Goal: Understand process/instructions: Learn how to perform a task or action

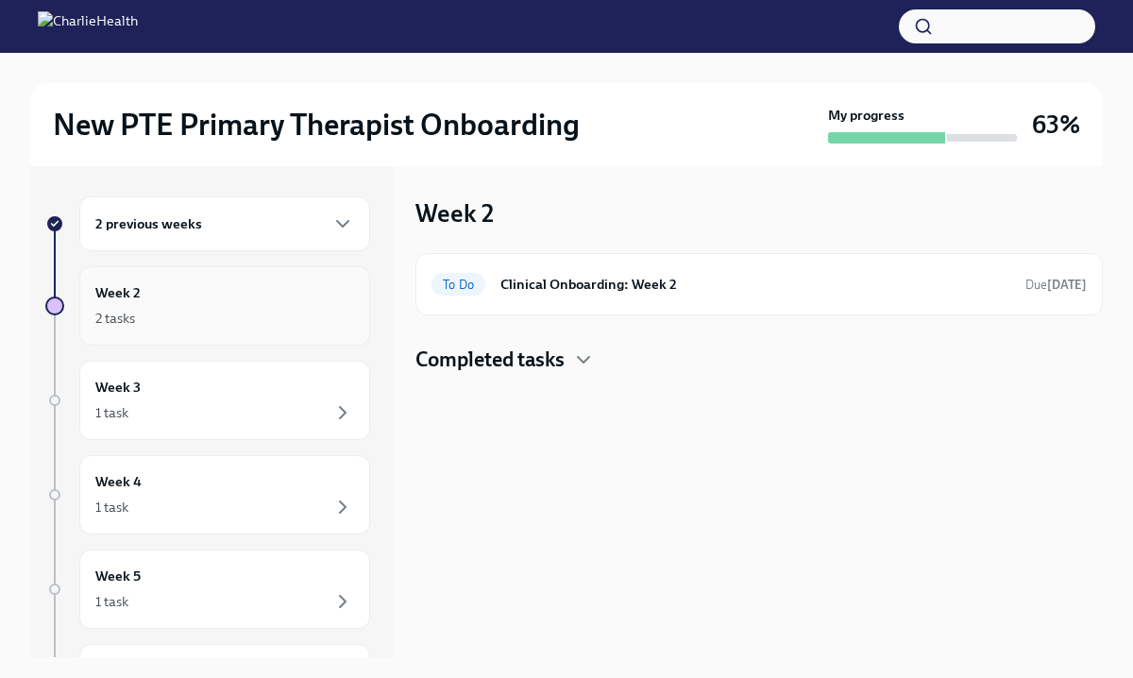
click at [264, 305] on div "Week 2 2 tasks" at bounding box center [224, 305] width 259 height 47
click at [560, 358] on h4 "Completed tasks" at bounding box center [489, 360] width 149 height 28
click at [629, 280] on h6 "Clinical Onboarding: Week 2" at bounding box center [755, 284] width 510 height 21
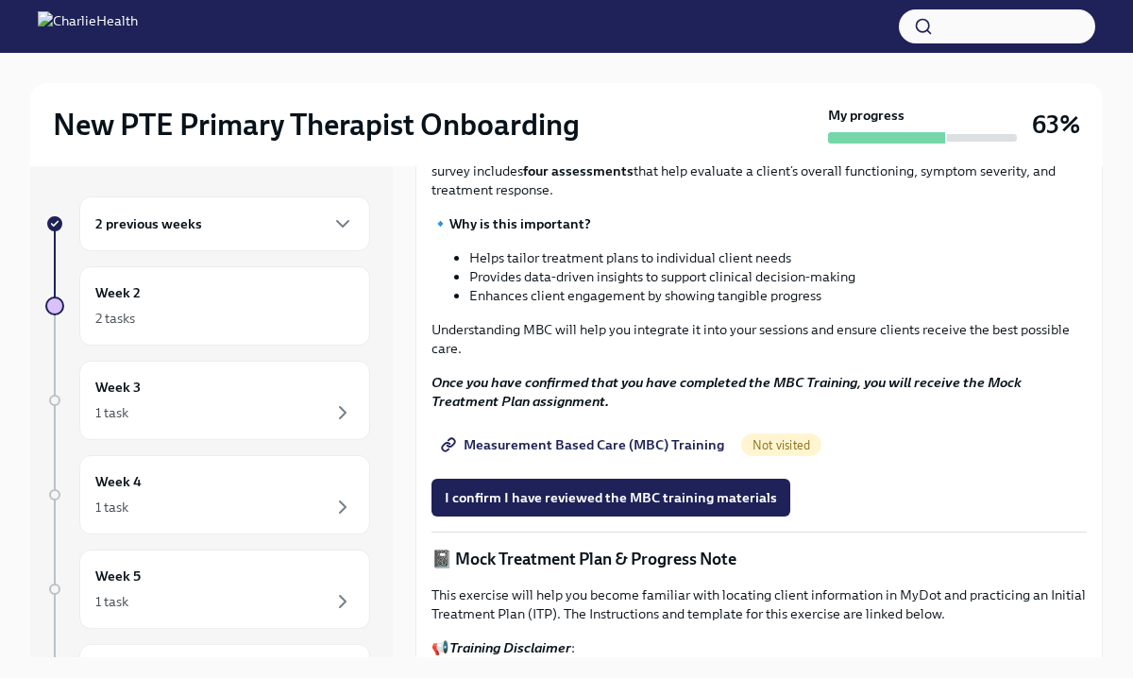
scroll to position [818, 0]
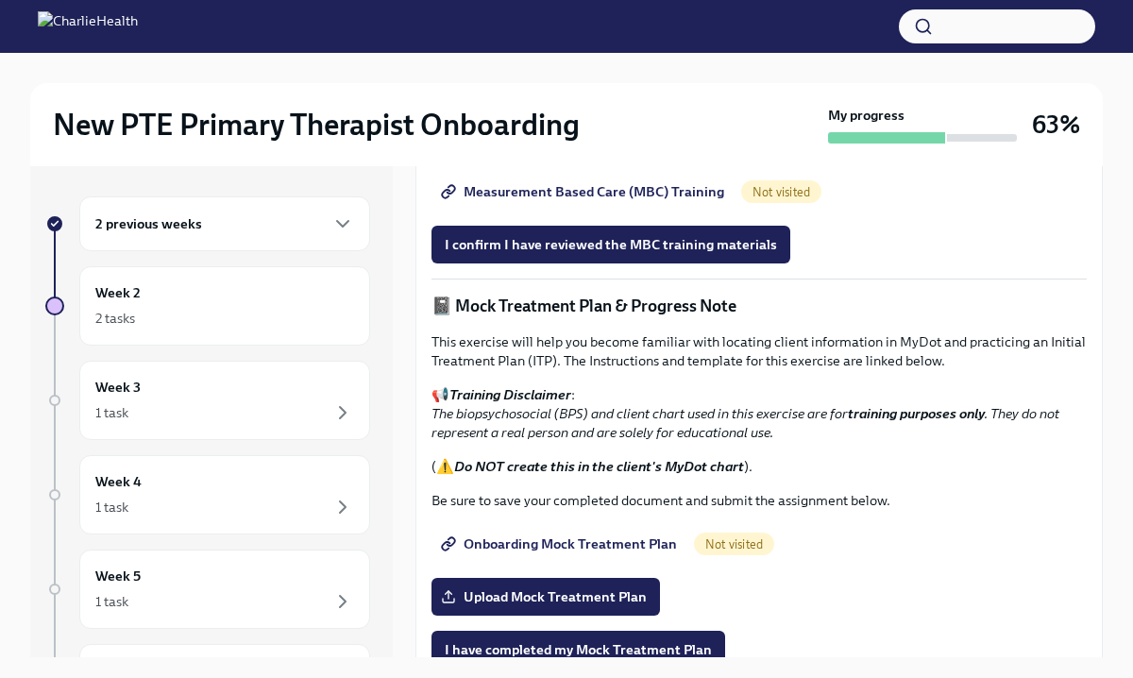
scroll to position [1038, 0]
